Goal: Navigation & Orientation: Locate item on page

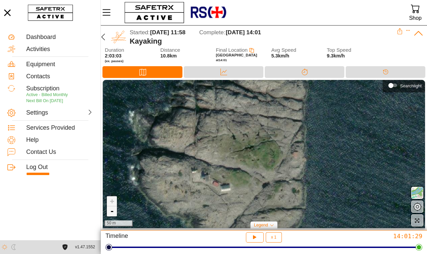
click at [111, 211] on link "-" at bounding box center [112, 211] width 10 height 10
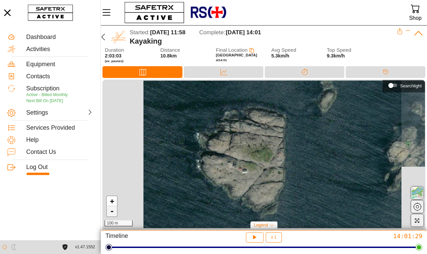
click at [111, 211] on link "-" at bounding box center [112, 211] width 10 height 10
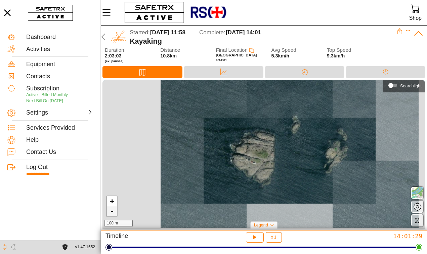
click at [111, 211] on link "-" at bounding box center [112, 211] width 10 height 10
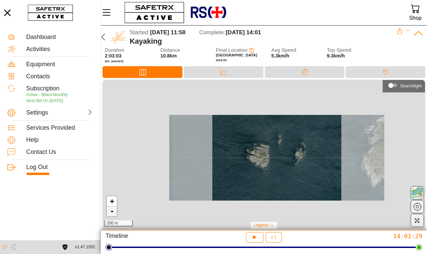
click at [111, 211] on link "-" at bounding box center [112, 211] width 10 height 10
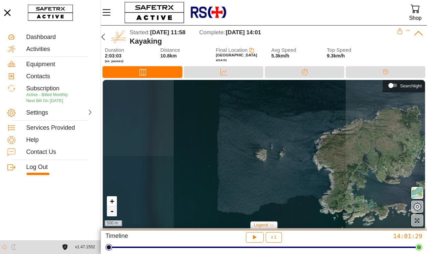
click at [111, 211] on link "-" at bounding box center [112, 211] width 10 height 10
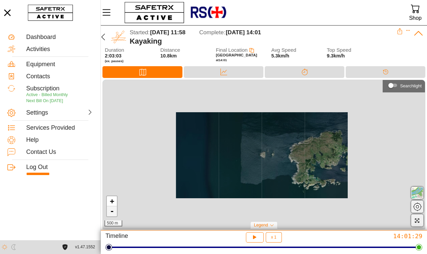
click at [111, 211] on link "-" at bounding box center [112, 211] width 10 height 10
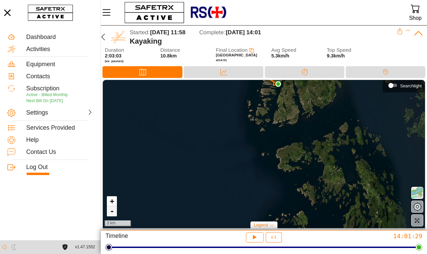
click at [111, 211] on link "-" at bounding box center [112, 211] width 10 height 10
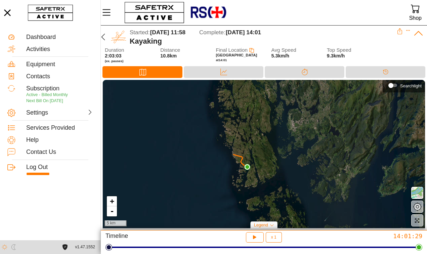
drag, startPoint x: 247, startPoint y: 122, endPoint x: 223, endPoint y: 170, distance: 53.7
click at [223, 170] on div "+ - 5 km" at bounding box center [264, 154] width 323 height 148
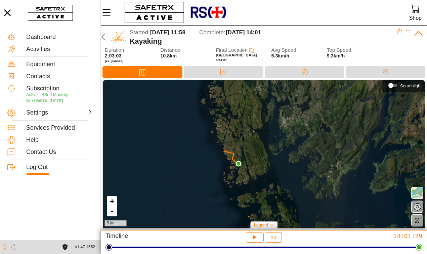
drag, startPoint x: 253, startPoint y: 157, endPoint x: 244, endPoint y: 153, distance: 9.4
click at [244, 153] on div "+ - 5 km" at bounding box center [264, 154] width 323 height 148
click at [111, 202] on link "+" at bounding box center [112, 201] width 10 height 10
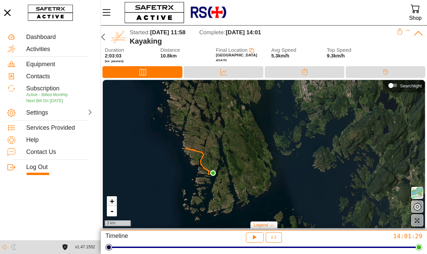
click at [111, 202] on link "+" at bounding box center [112, 201] width 10 height 10
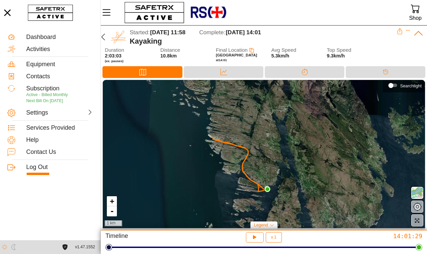
drag, startPoint x: 153, startPoint y: 169, endPoint x: 259, endPoint y: 167, distance: 105.6
click at [259, 167] on div "+ - 1 km" at bounding box center [264, 154] width 323 height 148
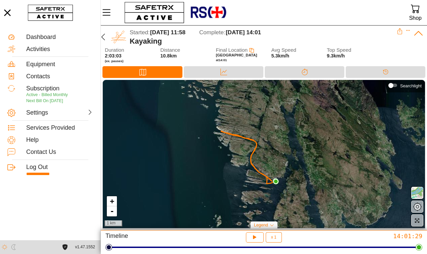
drag, startPoint x: 244, startPoint y: 160, endPoint x: 252, endPoint y: 153, distance: 11.4
click at [252, 153] on icon at bounding box center [248, 157] width 55 height 53
click at [419, 194] on span "button" at bounding box center [418, 193] width 8 height 8
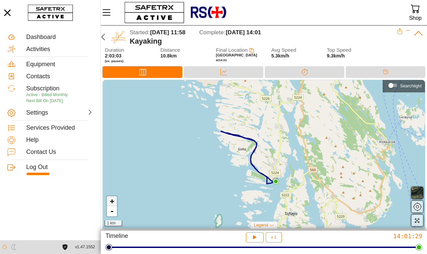
click at [110, 202] on link "+" at bounding box center [112, 201] width 10 height 10
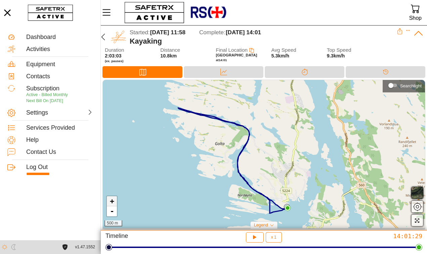
click at [111, 201] on link "+" at bounding box center [112, 201] width 10 height 10
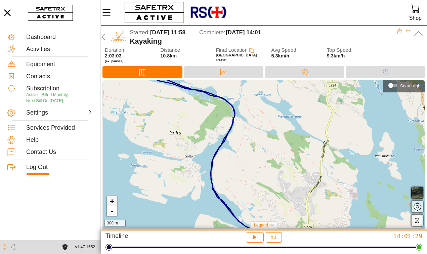
click at [111, 201] on link "+" at bounding box center [112, 201] width 10 height 10
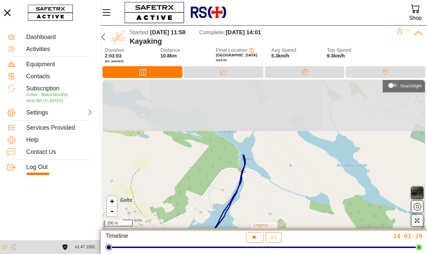
drag, startPoint x: 167, startPoint y: 141, endPoint x: 207, endPoint y: 230, distance: 97.4
click at [207, 230] on div "+ - 200 m Searchlight Legend Start Location End Location" at bounding box center [264, 155] width 327 height 151
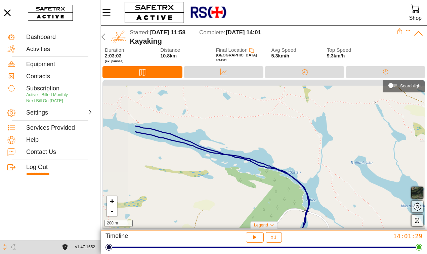
drag, startPoint x: 157, startPoint y: 135, endPoint x: 222, endPoint y: 176, distance: 76.2
click at [222, 176] on div "+ - 200 m" at bounding box center [264, 154] width 323 height 148
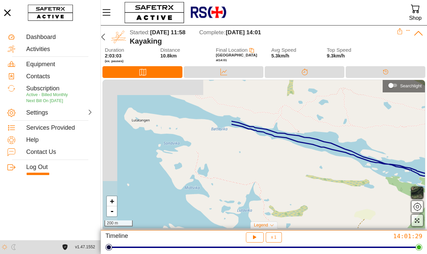
drag, startPoint x: 158, startPoint y: 157, endPoint x: 319, endPoint y: 167, distance: 161.4
click at [319, 167] on div "+ - 200 m" at bounding box center [264, 154] width 323 height 148
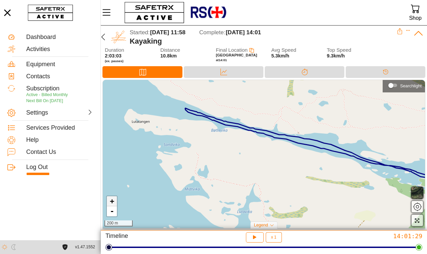
click at [112, 201] on link "+" at bounding box center [112, 201] width 10 height 10
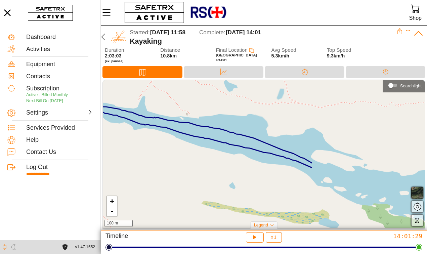
drag, startPoint x: 362, startPoint y: 161, endPoint x: 216, endPoint y: 164, distance: 146.0
click at [216, 164] on div "+ - 100 m" at bounding box center [264, 154] width 323 height 148
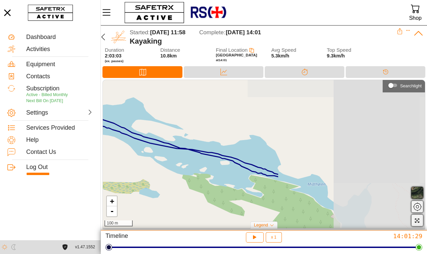
drag, startPoint x: 364, startPoint y: 159, endPoint x: 184, endPoint y: 128, distance: 181.8
click at [184, 128] on div "+ - 100 m" at bounding box center [264, 154] width 323 height 148
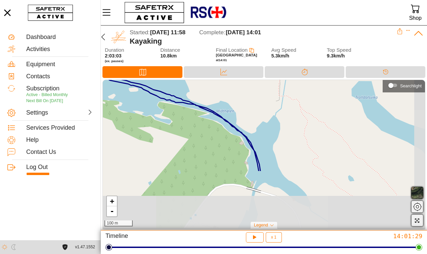
drag, startPoint x: 349, startPoint y: 188, endPoint x: 253, endPoint y: 111, distance: 122.7
click at [253, 111] on div "+ - 100 m" at bounding box center [264, 154] width 323 height 148
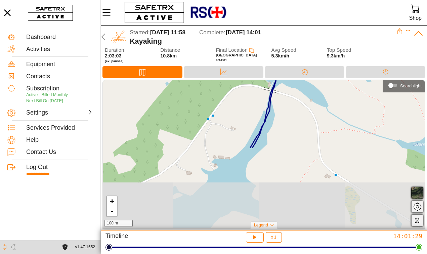
drag, startPoint x: 280, startPoint y: 186, endPoint x: 302, endPoint y: 87, distance: 101.3
click at [302, 87] on div "+ - 100 m" at bounding box center [264, 154] width 323 height 148
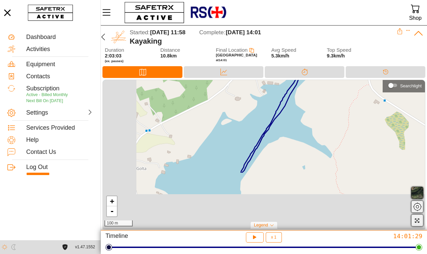
drag, startPoint x: 223, startPoint y: 181, endPoint x: 286, endPoint y: 85, distance: 115.4
click at [286, 85] on div "+ - 100 m" at bounding box center [264, 154] width 323 height 148
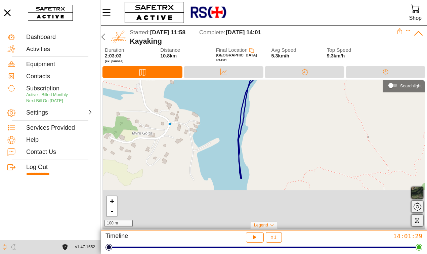
drag, startPoint x: 278, startPoint y: 191, endPoint x: 272, endPoint y: 124, distance: 67.2
click at [272, 124] on div "+ - 100 m" at bounding box center [264, 154] width 323 height 148
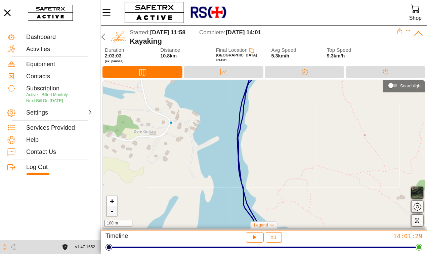
click at [113, 213] on link "-" at bounding box center [112, 211] width 10 height 10
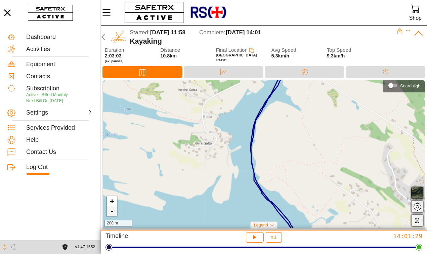
click at [113, 213] on link "-" at bounding box center [112, 211] width 10 height 10
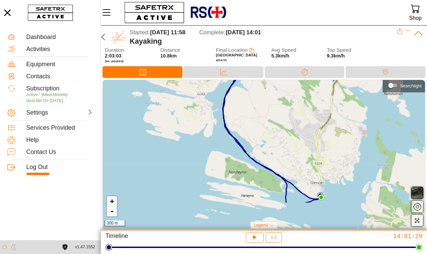
drag, startPoint x: 310, startPoint y: 200, endPoint x: 275, endPoint y: 157, distance: 55.4
click at [275, 157] on div "+ - 300 m" at bounding box center [264, 154] width 323 height 148
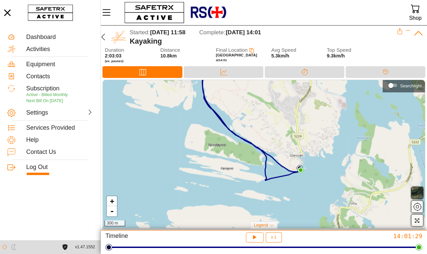
drag, startPoint x: 304, startPoint y: 208, endPoint x: 285, endPoint y: 182, distance: 32.7
click at [285, 182] on div "+ - 300 m" at bounding box center [264, 154] width 323 height 148
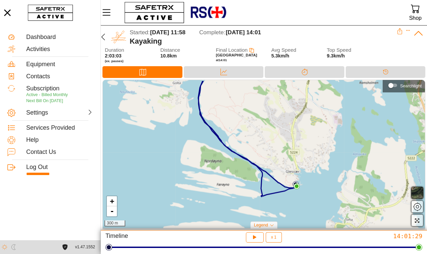
drag, startPoint x: 222, startPoint y: 137, endPoint x: 218, endPoint y: 153, distance: 16.6
click at [218, 153] on div "+ - 300 m" at bounding box center [264, 154] width 323 height 148
click at [111, 202] on link "+" at bounding box center [112, 201] width 10 height 10
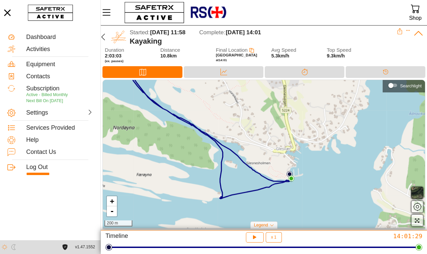
drag, startPoint x: 217, startPoint y: 203, endPoint x: 179, endPoint y: 163, distance: 54.9
click at [179, 163] on div "+ - 200 m" at bounding box center [264, 154] width 323 height 148
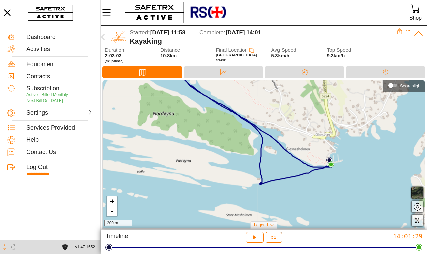
drag, startPoint x: 175, startPoint y: 168, endPoint x: 215, endPoint y: 154, distance: 42.1
click at [215, 154] on div "+ - 200 m" at bounding box center [264, 154] width 323 height 148
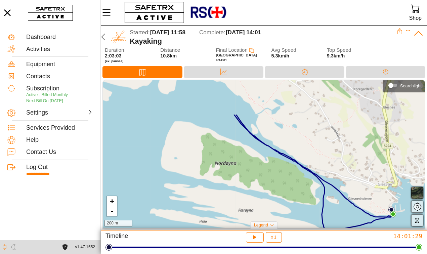
drag, startPoint x: 143, startPoint y: 94, endPoint x: 205, endPoint y: 144, distance: 79.9
click at [205, 144] on div "+ - 200 m" at bounding box center [264, 154] width 323 height 148
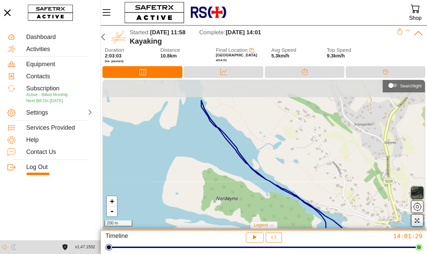
drag, startPoint x: 196, startPoint y: 112, endPoint x: 197, endPoint y: 147, distance: 35.3
click at [197, 147] on div "+ - 200 m" at bounding box center [264, 154] width 323 height 148
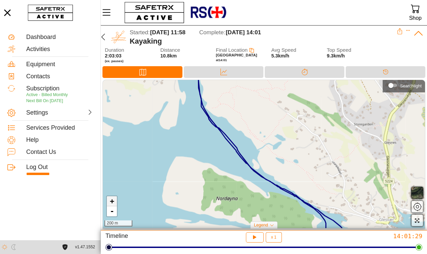
click at [113, 204] on link "+" at bounding box center [112, 201] width 10 height 10
